Goal: Find specific page/section: Find specific page/section

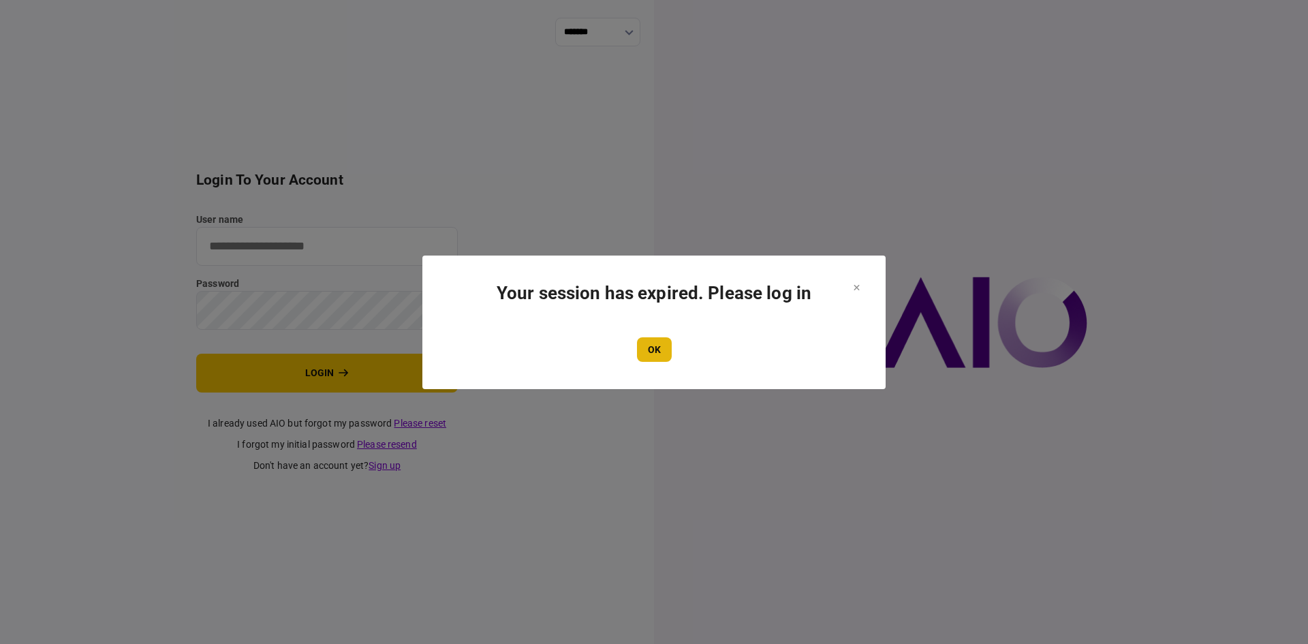
type input "**********"
click at [652, 346] on button "OK" at bounding box center [654, 349] width 35 height 25
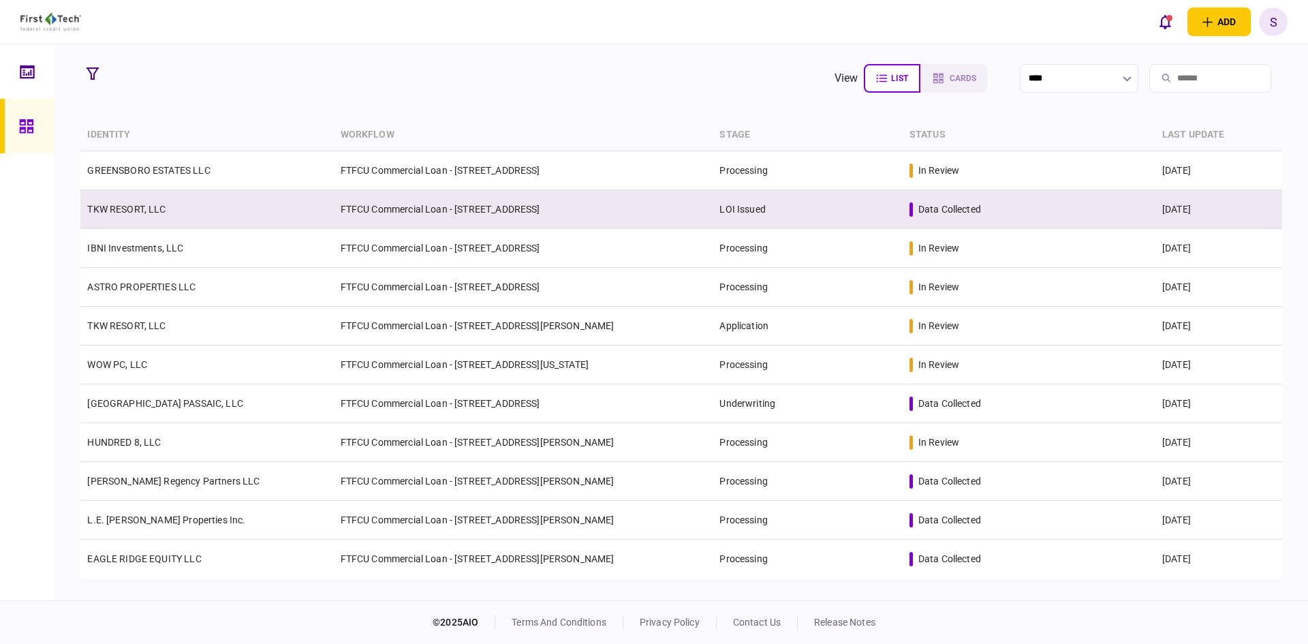
click at [193, 208] on td "TKW RESORT, LLC" at bounding box center [206, 209] width 253 height 39
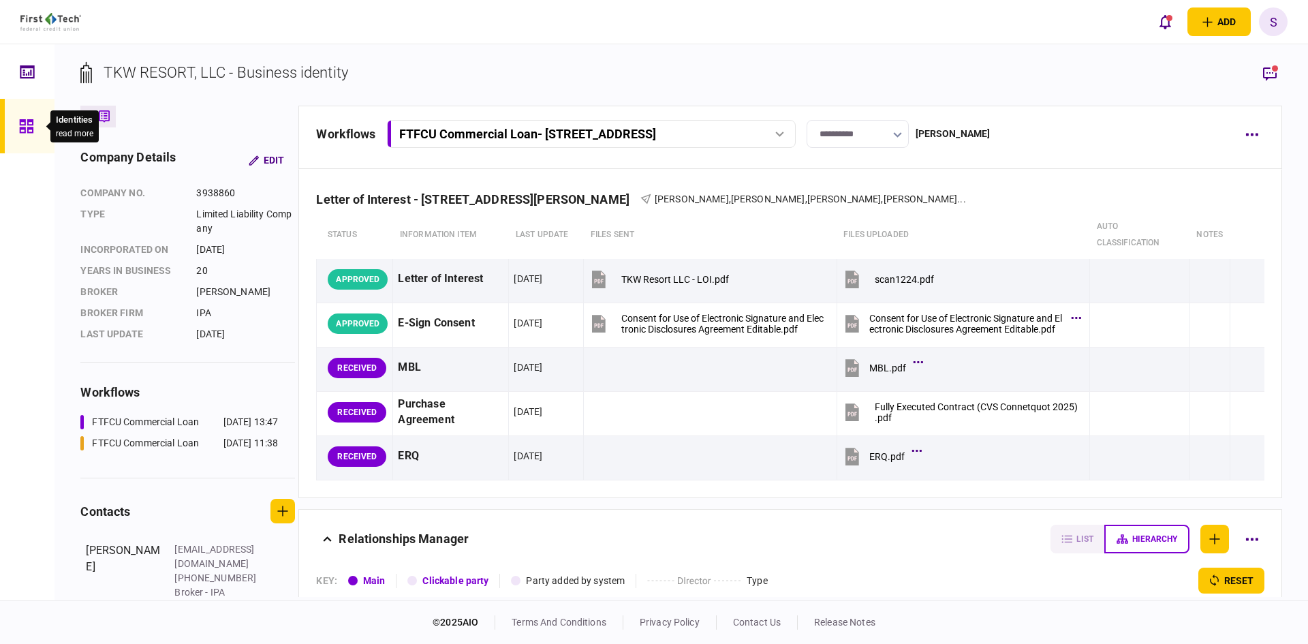
click at [21, 130] on icon at bounding box center [26, 126] width 15 height 16
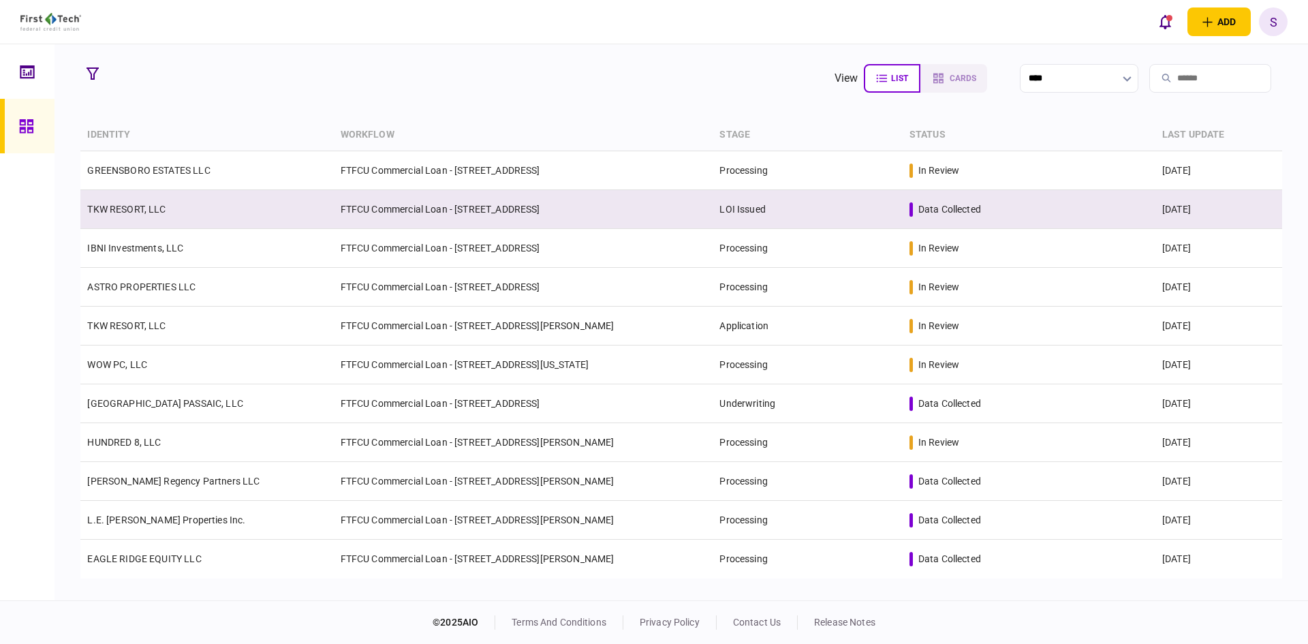
click at [161, 212] on link "TKW RESORT, LLC" at bounding box center [126, 209] width 78 height 11
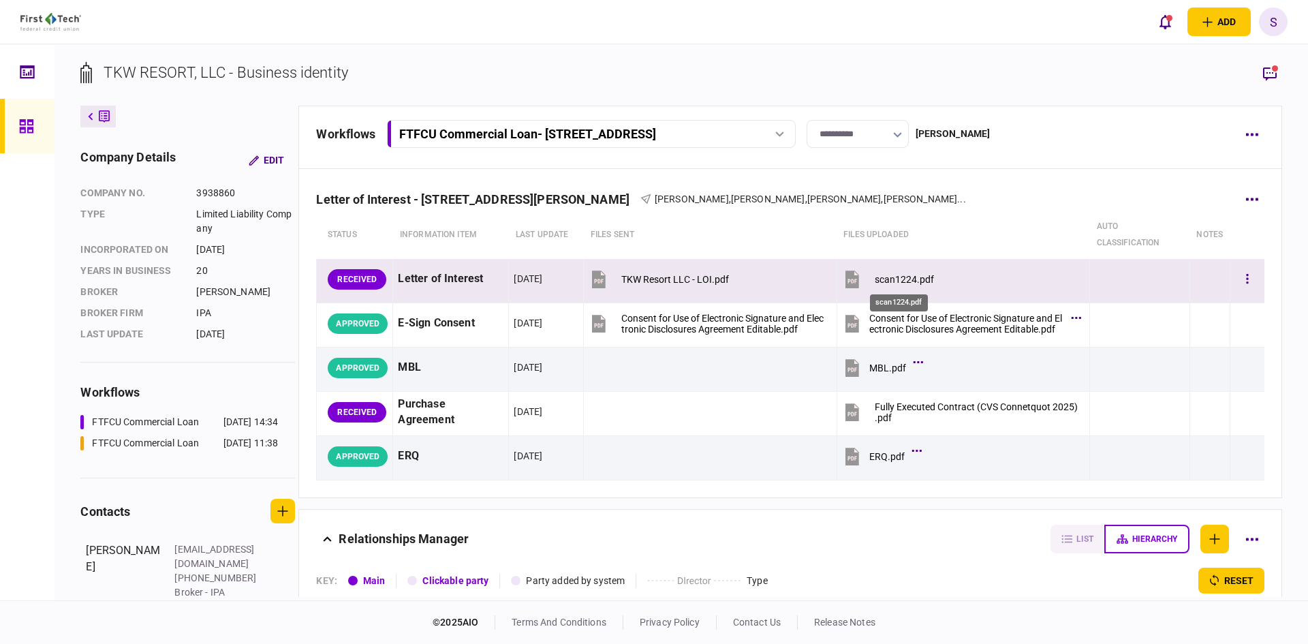
click at [900, 279] on div "scan1224.pdf" at bounding box center [903, 279] width 59 height 11
